Goal: Feedback & Contribution: Contribute content

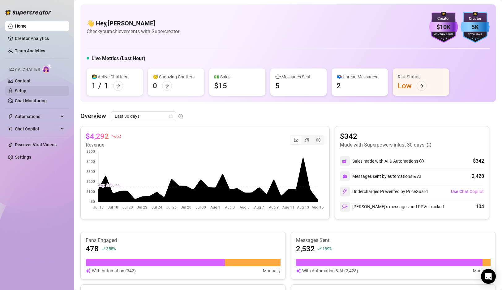
click at [26, 90] on link "Setup" at bounding box center [20, 90] width 11 height 5
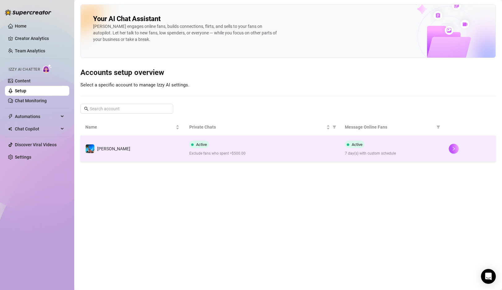
click at [247, 149] on div "Active Exclude fans who spent >$500.00" at bounding box center [262, 149] width 146 height 16
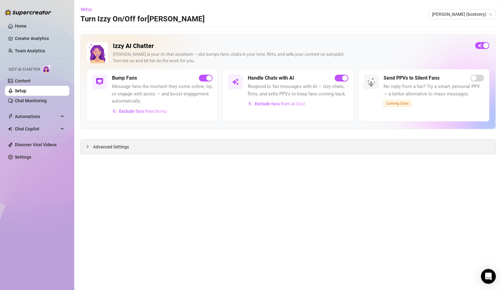
click at [103, 148] on span "Advanced Settings" at bounding box center [111, 146] width 36 height 7
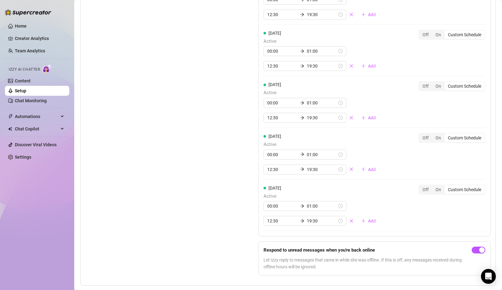
scroll to position [563, 0]
click at [368, 116] on span "Add" at bounding box center [372, 117] width 8 height 5
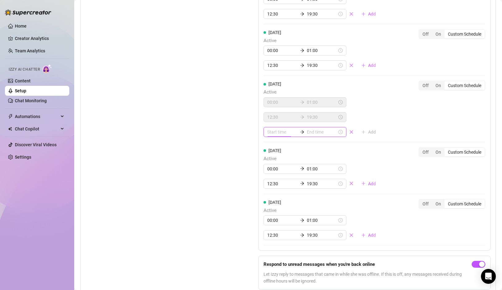
click at [278, 130] on input at bounding box center [282, 131] width 30 height 7
type input "03:00"
click at [270, 174] on div "22" at bounding box center [272, 176] width 15 height 9
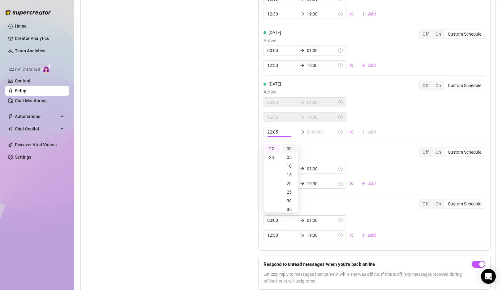
type input "22:00"
click at [289, 146] on div "00" at bounding box center [290, 148] width 15 height 9
click at [313, 129] on input at bounding box center [322, 131] width 30 height 7
type input "22:00"
click at [289, 159] on div "23" at bounding box center [289, 157] width 15 height 9
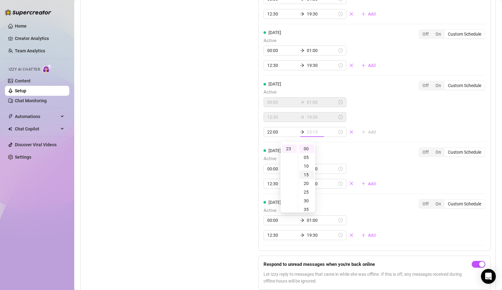
scroll to position [95, 0]
type input "23:55"
click at [308, 148] on div "55" at bounding box center [307, 148] width 15 height 9
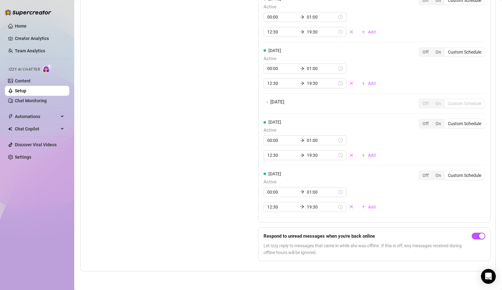
click at [245, 149] on div "Set Active Hours (Izzy Availability) Set specific hours when Izzy engaging with…" at bounding box center [288, 76] width 405 height 379
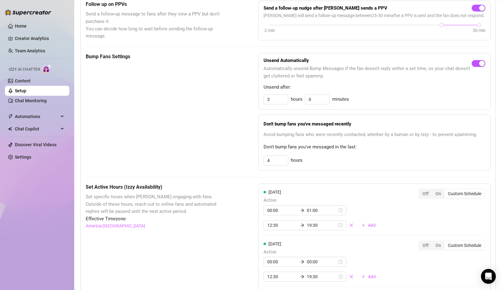
scroll to position [0, 0]
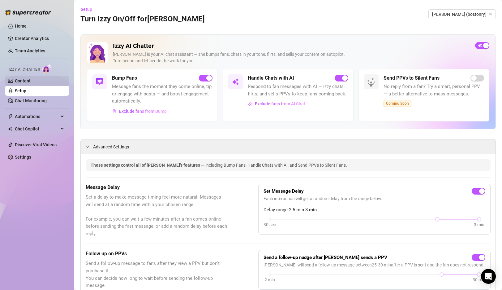
click at [26, 80] on link "Content" at bounding box center [23, 80] width 16 height 5
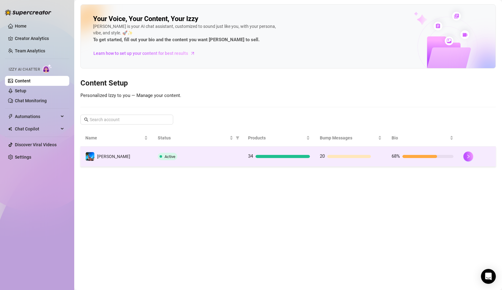
click at [197, 157] on div "Active" at bounding box center [198, 156] width 80 height 7
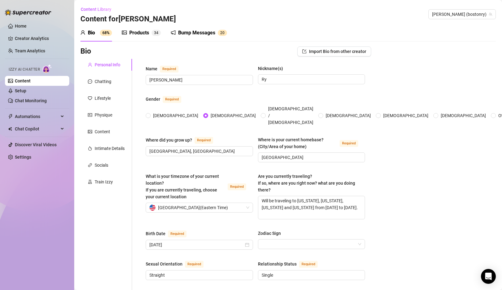
click at [206, 30] on div "Bump Messages" at bounding box center [196, 32] width 37 height 7
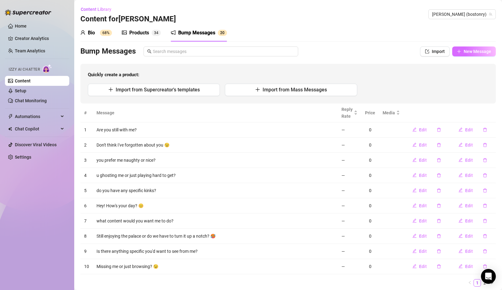
click at [479, 50] on span "New Message" at bounding box center [478, 51] width 28 height 5
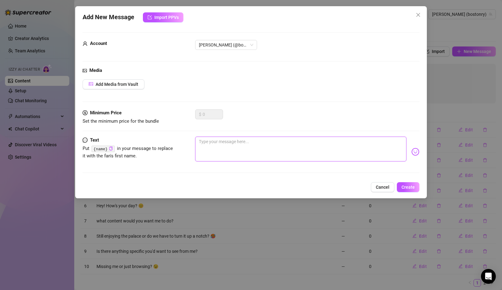
click at [235, 144] on textarea at bounding box center [300, 149] width 211 height 25
type textarea "I"
type textarea "If"
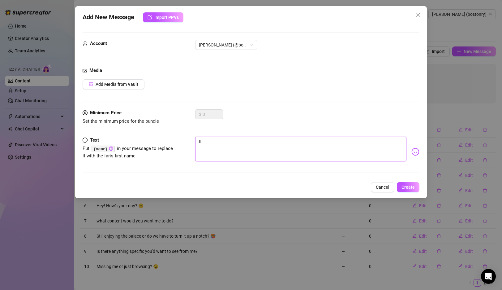
type textarea "If"
type textarea "If I"
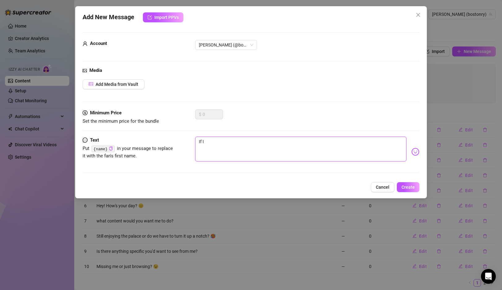
type textarea "If I"
type textarea "If I s"
type textarea "If I se"
type textarea "If I sen"
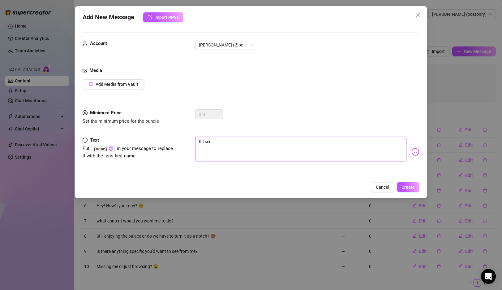
type textarea "If I send"
type textarea "If I sen"
type textarea "If I sent"
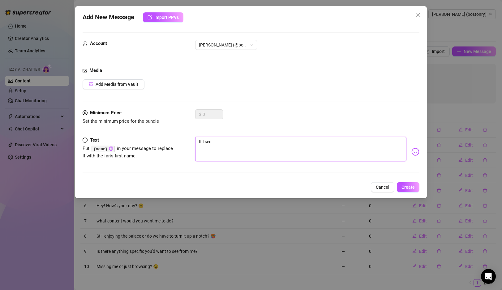
type textarea "If I sent"
type textarea "If I sent y"
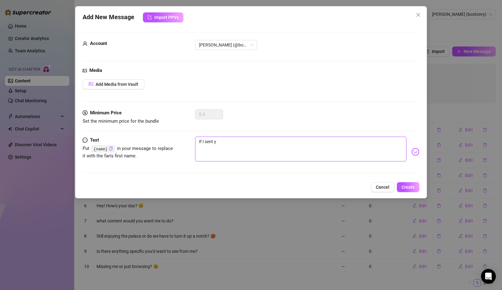
type textarea "If I sent yo"
type textarea "If I sent you"
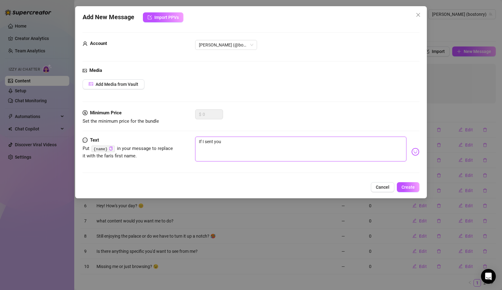
type textarea "If I sent you"
type textarea "If I sent you s"
type textarea "If I sent you so"
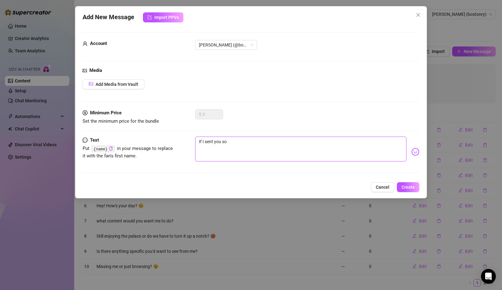
type textarea "If I sent you som"
type textarea "If I sent you some"
type textarea "If I sent you somet"
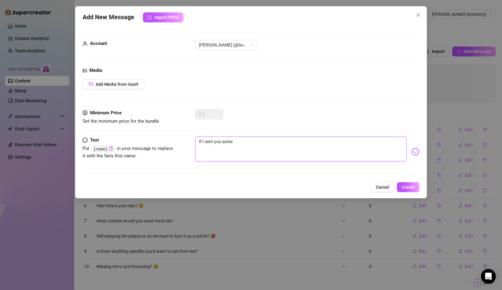
type textarea "If I sent you somet"
type textarea "If I sent you someth"
type textarea "If I sent you somethi"
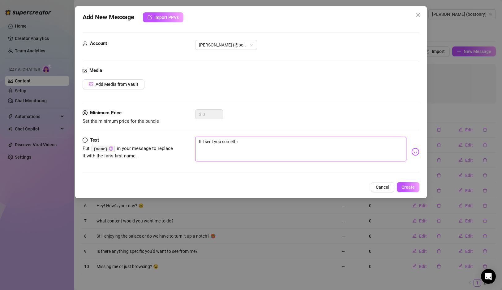
type textarea "If I sent you somethin"
type textarea "If I sent you something"
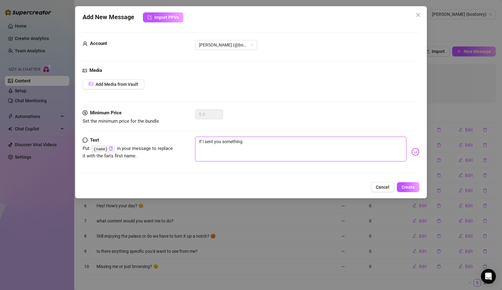
type textarea "If I sent you something"
type textarea "If I sent you something s"
type textarea "If I sent you something sp"
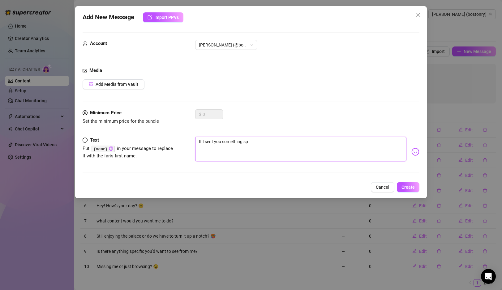
type textarea "If I sent you something spi"
type textarea "If I sent you something spic"
type textarea "If I sent you something spicy"
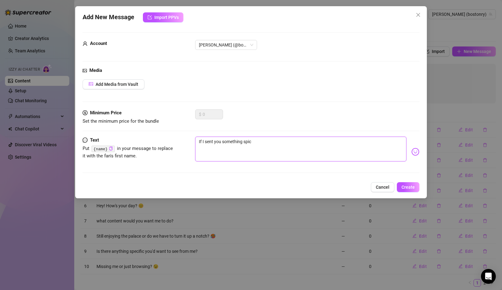
type textarea "If I sent you something spicy"
type textarea "If I sent you something spicy c"
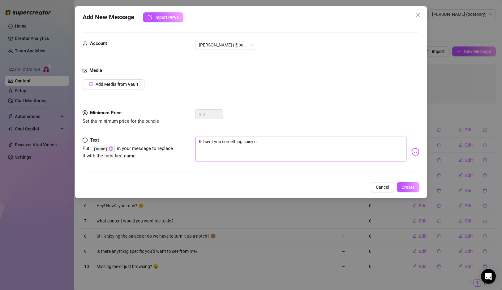
type textarea "If I sent you something spicy co"
type textarea "If I sent you something spicy cou"
type textarea "If I sent you something spicy coul"
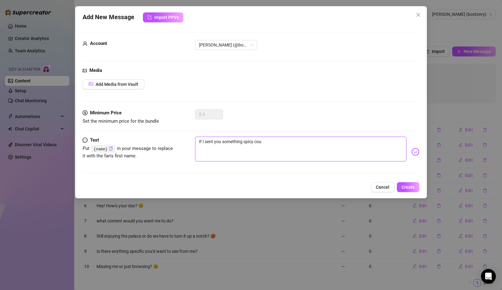
type textarea "If I sent you something spicy coul"
type textarea "If I sent you something spicy could"
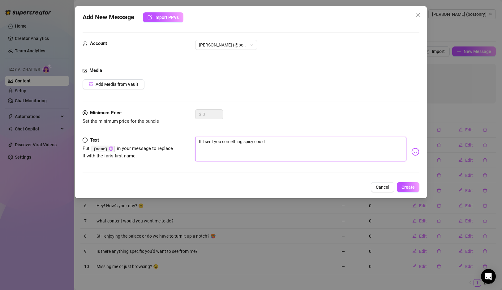
type textarea "If I sent you something spicy could y"
type textarea "If I sent you something spicy could yo"
type textarea "If I sent you something spicy could you"
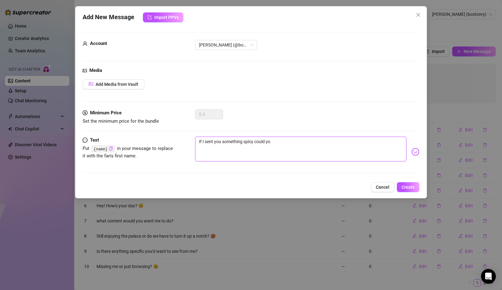
type textarea "If I sent you something spicy could you"
type textarea "If I sent you something spicy could you h"
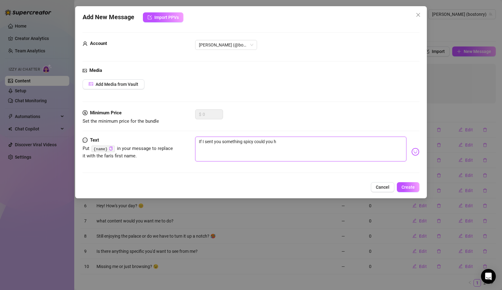
type textarea "If I sent you something spicy could you ha"
type textarea "If I sent you something spicy could you han"
type textarea "If I sent you something spicy could you hand"
type textarea "If I sent you something spicy could you handl"
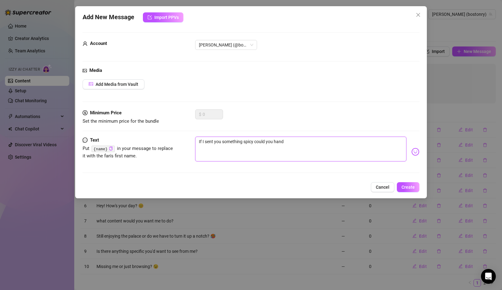
type textarea "If I sent you something spicy could you handl"
type textarea "If I sent you something spicy could you handle"
type textarea "If I sent you something spicy could you handle i"
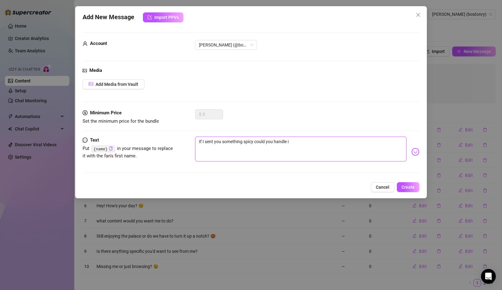
type textarea "If I sent you something spicy could you handle it"
type textarea "If I sent you something spicy could you handle it?"
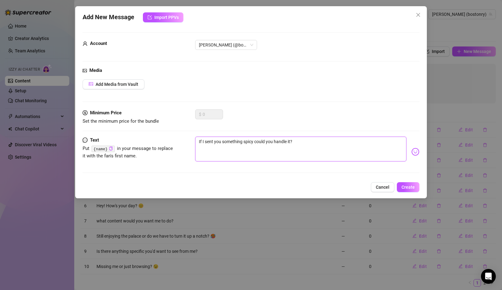
type textarea "If I sent you something spicy could you handle it?"
click at [413, 153] on img at bounding box center [416, 152] width 8 height 8
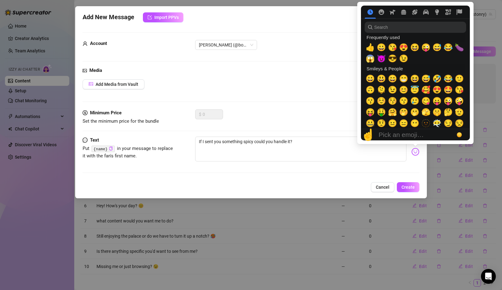
click at [415, 151] on img at bounding box center [416, 152] width 8 height 8
click at [383, 60] on span "😈" at bounding box center [381, 58] width 9 height 9
type textarea "If I sent you something spicy could you handle it? 😈"
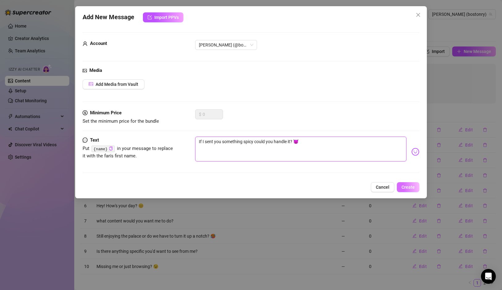
type textarea "If I sent you something spicy could you handle it? 😈"
click at [410, 183] on button "Create" at bounding box center [408, 187] width 23 height 10
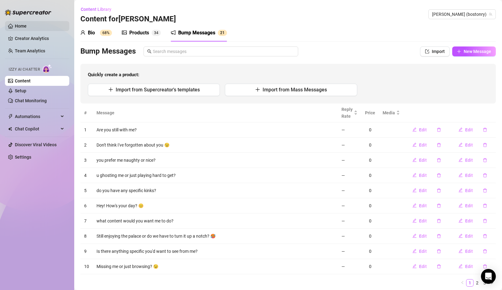
click at [24, 24] on link "Home" at bounding box center [21, 26] width 12 height 5
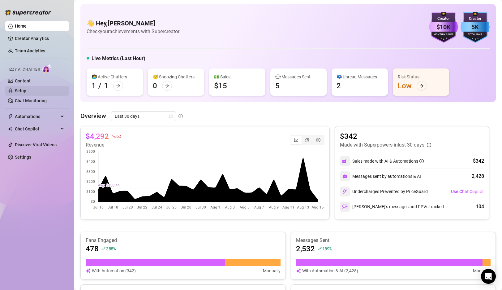
click at [25, 89] on link "Setup" at bounding box center [20, 90] width 11 height 5
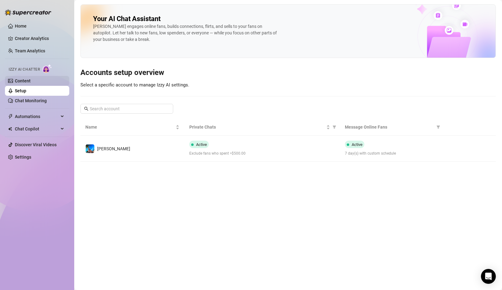
click at [31, 78] on link "Content" at bounding box center [23, 80] width 16 height 5
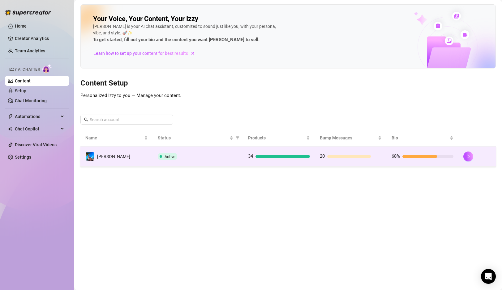
click at [239, 164] on td "Active" at bounding box center [198, 156] width 90 height 20
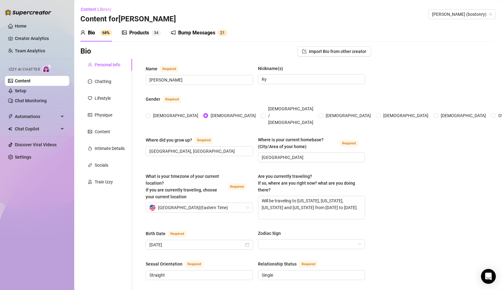
click at [201, 31] on div "Bump Messages" at bounding box center [196, 32] width 37 height 7
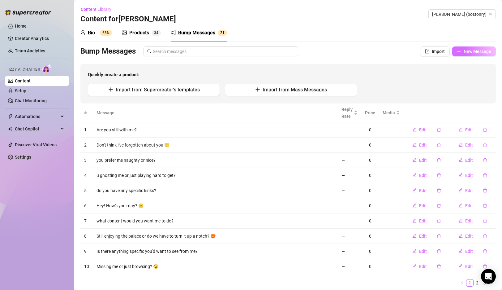
click at [478, 46] on button "New Message" at bounding box center [475, 51] width 44 height 10
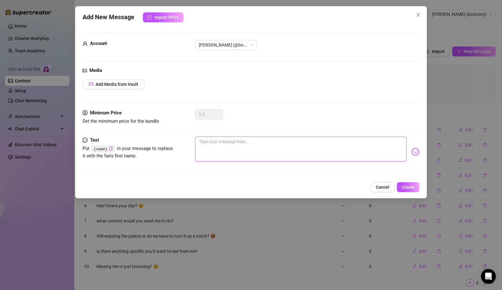
click at [266, 148] on textarea at bounding box center [300, 149] width 211 height 25
type textarea "A"
type textarea "Ar"
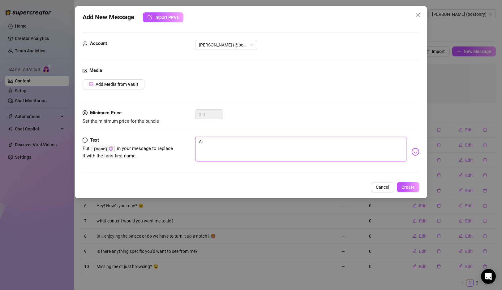
type textarea "Are"
type textarea "Are y"
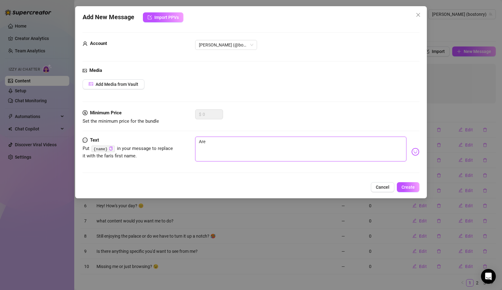
type textarea "Are y"
type textarea "Are yo"
type textarea "Are you"
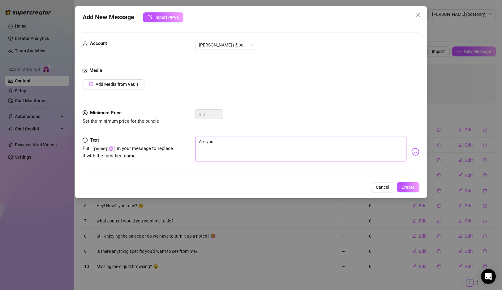
type textarea "Are you"
type textarea "Are you g"
type textarea "Are you go"
type textarea "Are you goi"
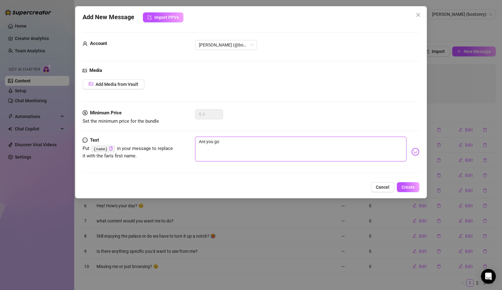
type textarea "Are you goi"
type textarea "Are you goin"
type textarea "Are you going"
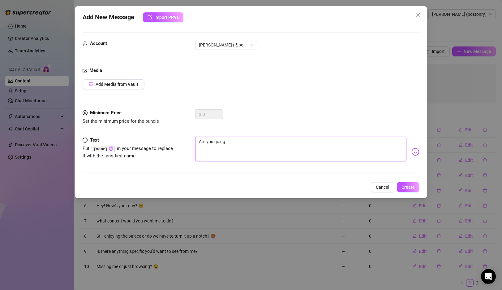
type textarea "Are you going"
type textarea "Are you going t"
type textarea "Are you going to"
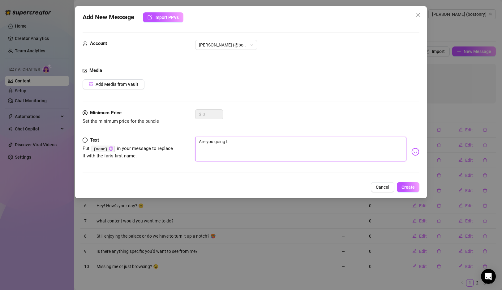
type textarea "Are you going to"
type textarea "Are you going to p"
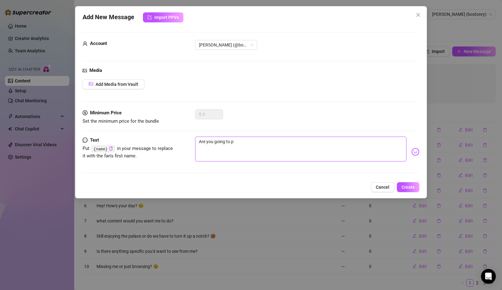
type textarea "Are you going to"
type textarea "Are you going to p"
type textarea "Are you going to"
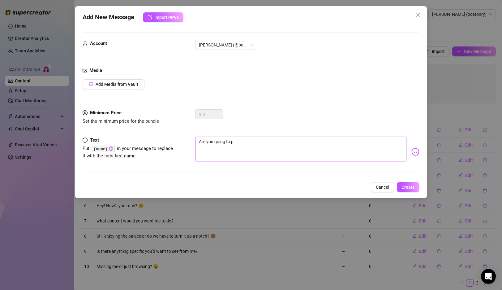
type textarea "Are you going to"
type textarea "Are you going to o"
type textarea "Are you going to op"
type textarea "Are you going to ope"
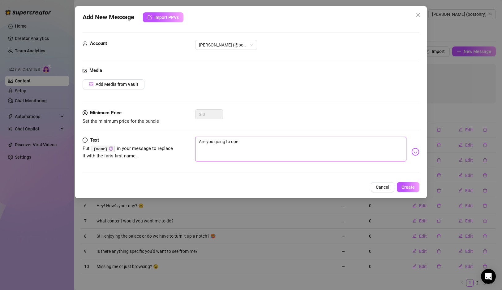
type textarea "Are you going to ope"
type textarea "Are you going to open"
type textarea "Are you going to open w"
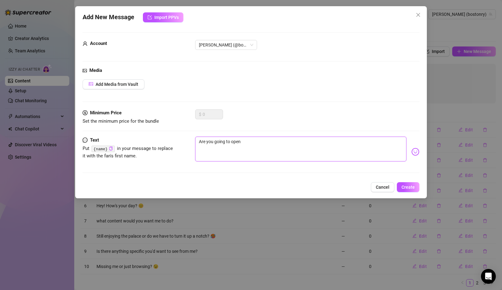
type textarea "Are you going to open w"
type textarea "Are you going to open wi"
type textarea "Are you going to open wid"
type textarea "Are you going to open wide"
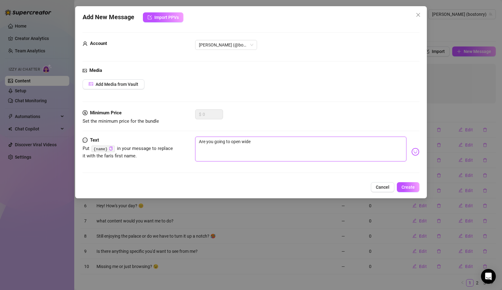
type textarea "Are you going to open wide"
type textarea "Are you going to open wide f"
type textarea "Are you going to open wide fo"
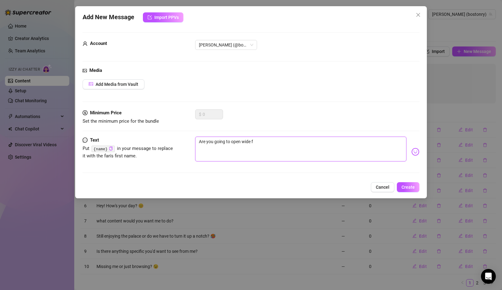
type textarea "Are you going to open wide fo"
type textarea "Are you going to open wide for"
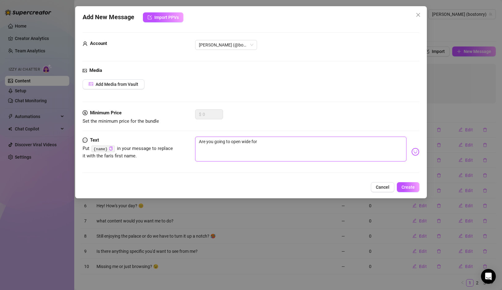
type textarea "Are you going to open wide for d"
type textarea "Are you going to open wide for da"
type textarea "Are you going to open wide for dad"
type textarea "Are you going to open wide for dadd"
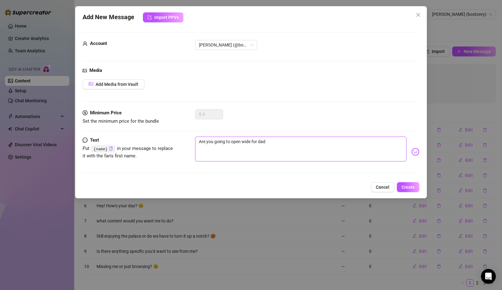
type textarea "Are you going to open wide for dadd"
type textarea "Are you going to open wide for daddy"
type textarea "Are you going to open wide for daddy?"
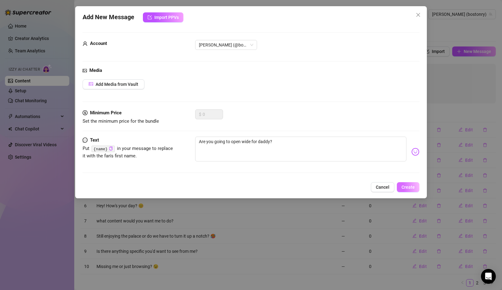
click at [408, 186] on span "Create" at bounding box center [408, 187] width 13 height 5
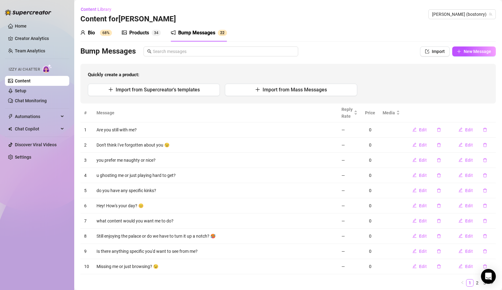
click at [90, 32] on div "Bio" at bounding box center [91, 32] width 7 height 7
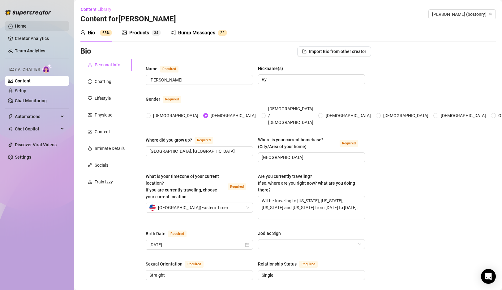
click at [27, 24] on link "Home" at bounding box center [21, 26] width 12 height 5
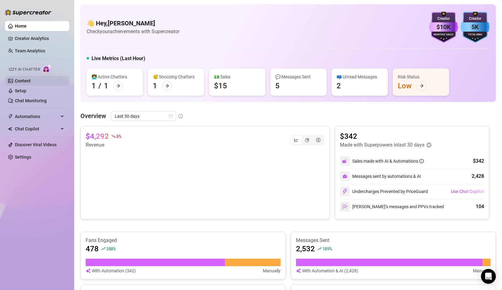
click at [30, 81] on link "Content" at bounding box center [23, 80] width 16 height 5
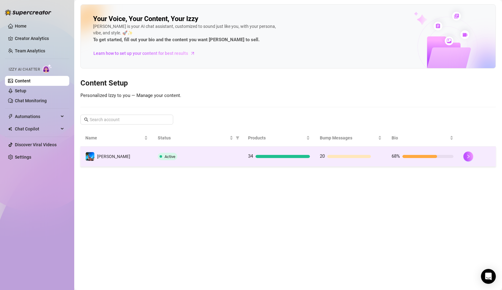
click at [211, 153] on div "Active" at bounding box center [198, 156] width 80 height 7
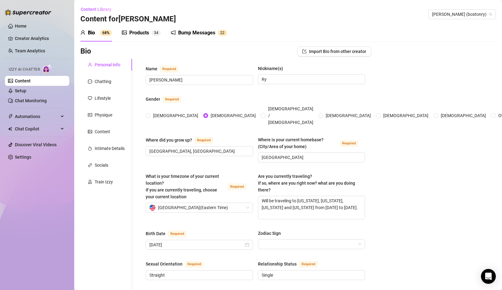
click at [197, 30] on div "Bump Messages" at bounding box center [196, 32] width 37 height 7
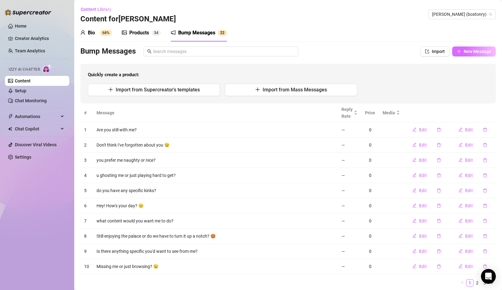
click at [468, 53] on span "New Message" at bounding box center [478, 51] width 28 height 5
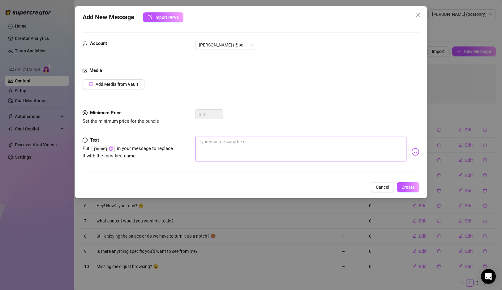
click at [297, 146] on textarea at bounding box center [300, 149] width 211 height 25
type textarea "N"
type textarea "Ne"
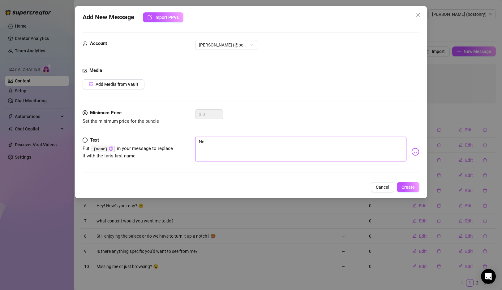
type textarea "Nee"
type textarea "Need"
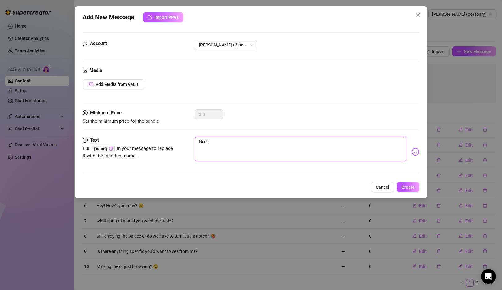
type textarea "Need"
type textarea "Need s"
type textarea "Need so"
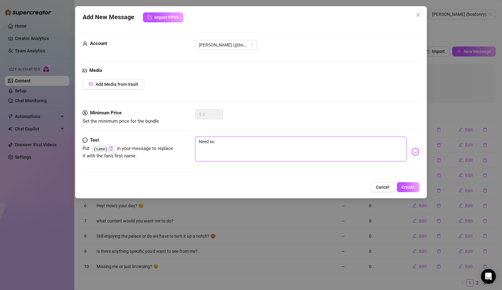
type textarea "Need som"
type textarea "Need some"
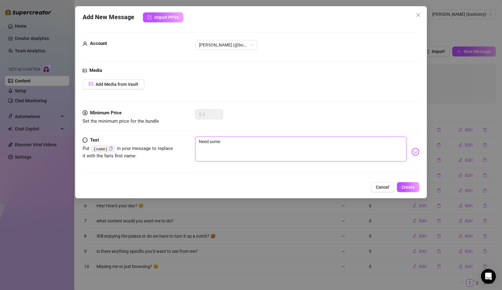
type textarea "Need some"
click at [408, 185] on span "Create" at bounding box center [408, 187] width 13 height 5
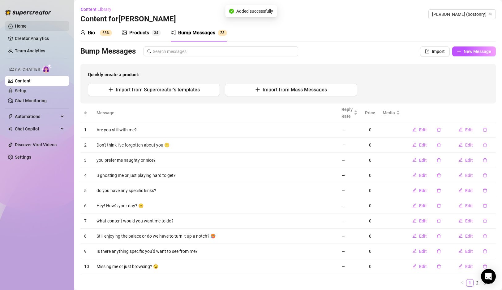
click at [20, 24] on link "Home" at bounding box center [21, 26] width 12 height 5
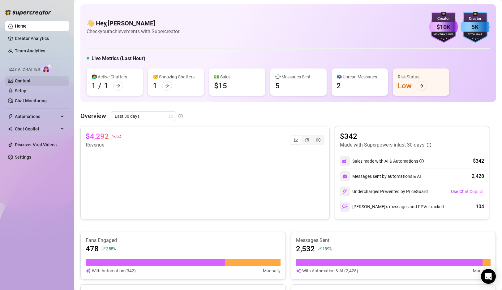
click at [29, 82] on link "Content" at bounding box center [23, 80] width 16 height 5
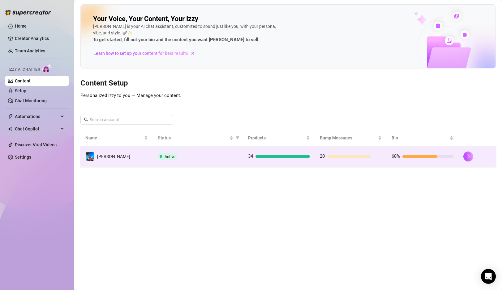
click at [216, 154] on div "Active" at bounding box center [198, 156] width 80 height 7
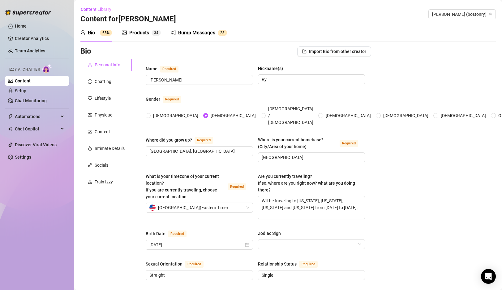
click at [199, 39] on div "Bump Messages 2 3" at bounding box center [199, 32] width 56 height 17
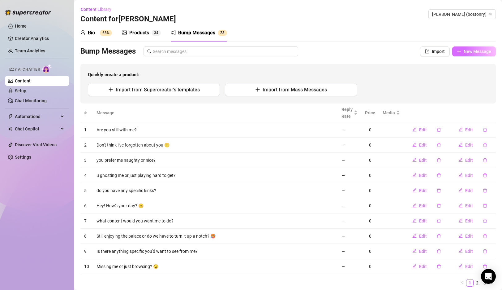
click at [476, 52] on span "New Message" at bounding box center [478, 51] width 28 height 5
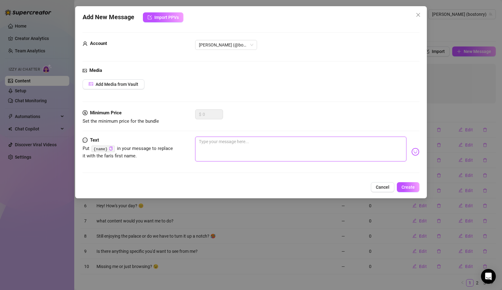
click at [248, 145] on textarea at bounding box center [300, 149] width 211 height 25
click at [401, 185] on button "Create" at bounding box center [408, 187] width 23 height 10
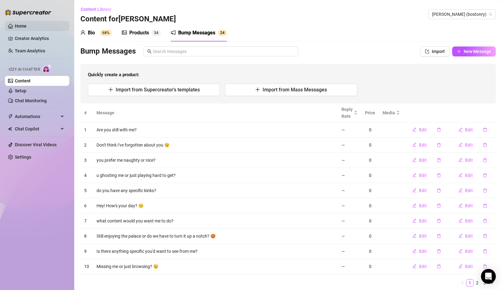
click at [21, 28] on link "Home" at bounding box center [21, 26] width 12 height 5
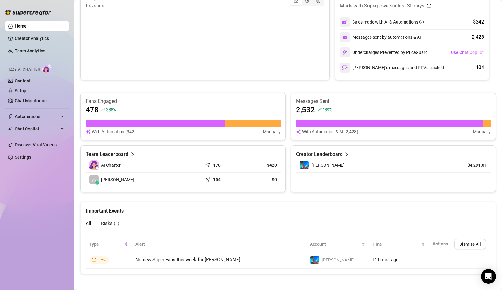
scroll to position [141, 0]
